Goal: Transaction & Acquisition: Purchase product/service

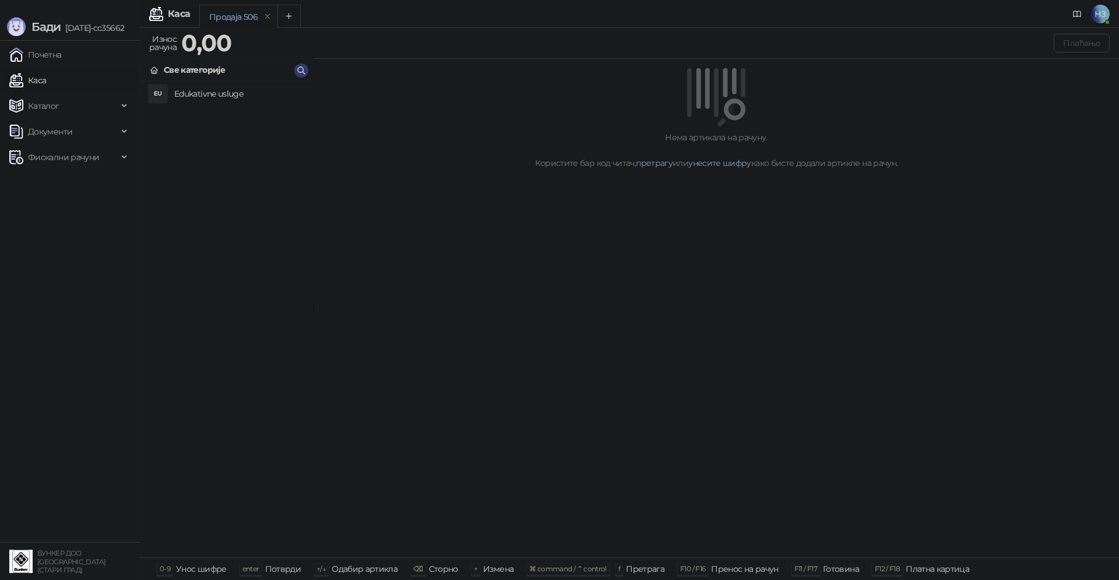
click at [231, 96] on h4 "Edukativne usluge" at bounding box center [238, 93] width 129 height 19
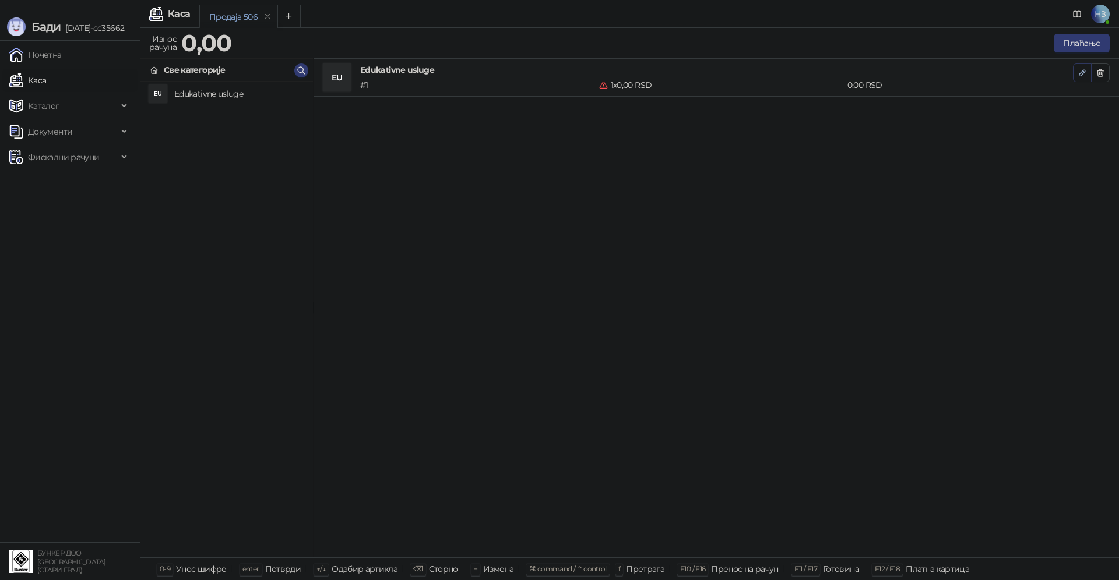
click at [1081, 72] on icon "button" at bounding box center [1081, 72] width 9 height 9
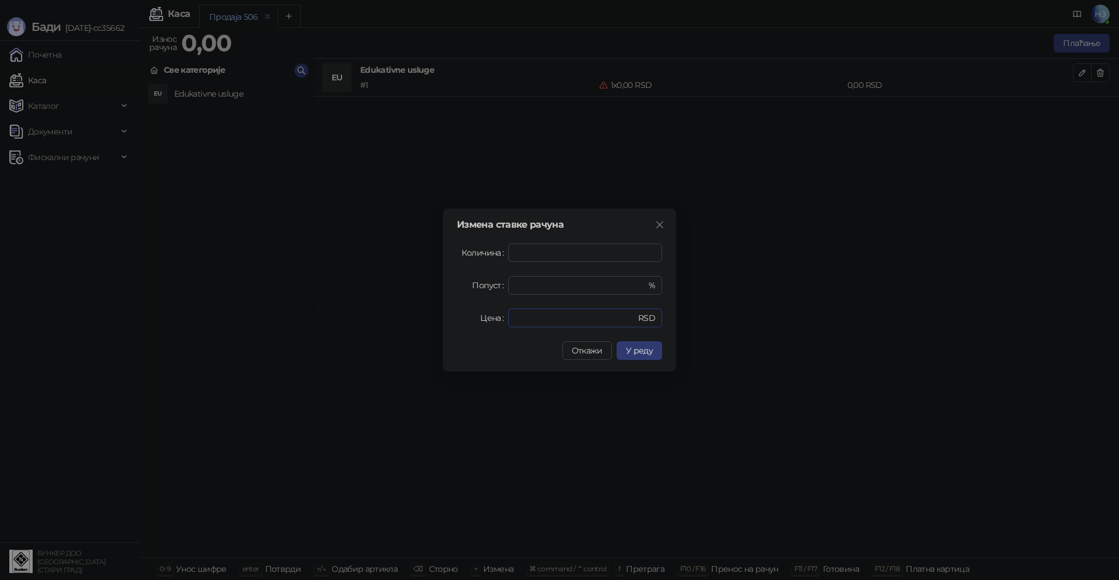
drag, startPoint x: 531, startPoint y: 315, endPoint x: 507, endPoint y: 320, distance: 24.3
click at [508, 319] on div "* RSD" at bounding box center [585, 318] width 154 height 19
type input "****"
click at [649, 357] on button "У реду" at bounding box center [638, 350] width 45 height 19
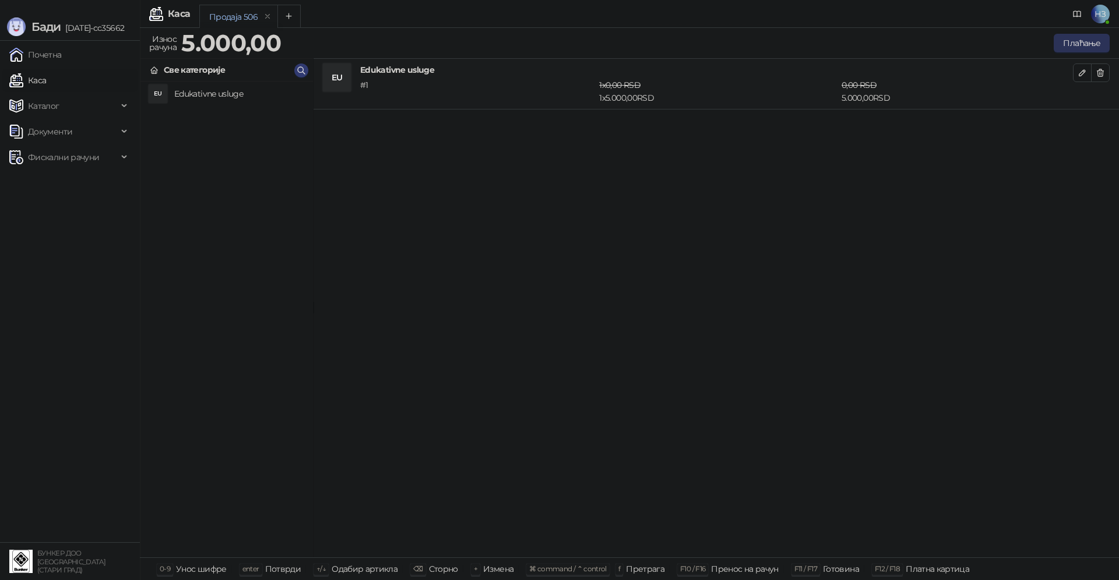
click at [1088, 40] on button "Плаћање" at bounding box center [1081, 43] width 56 height 19
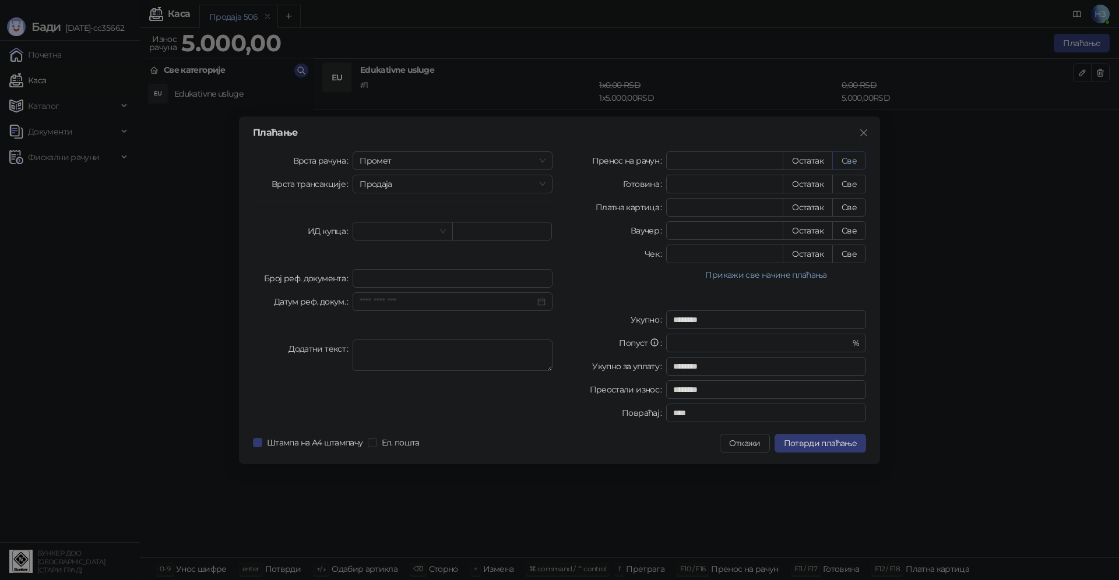
click at [844, 159] on button "Све" at bounding box center [849, 160] width 34 height 19
type input "****"
click at [820, 444] on span "Потврди плаћање" at bounding box center [820, 443] width 73 height 10
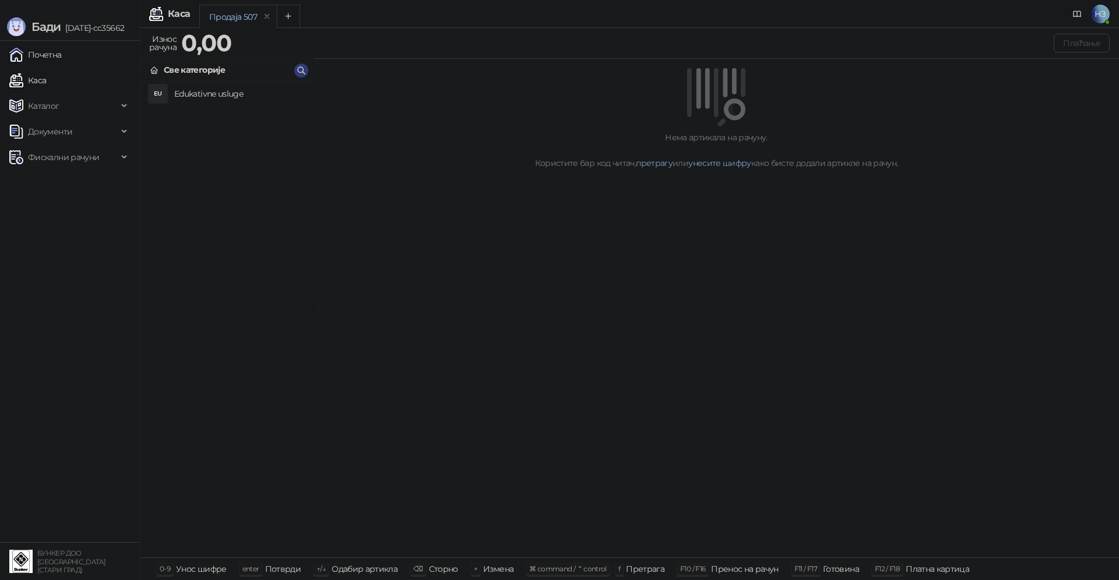
click at [62, 57] on link "Почетна" at bounding box center [35, 54] width 52 height 23
